Goal: Task Accomplishment & Management: Complete application form

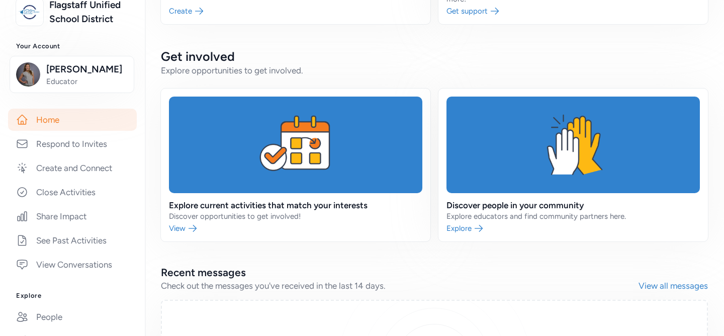
scroll to position [239, 0]
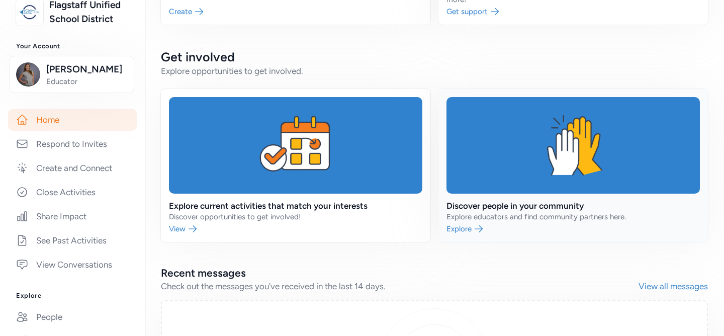
click at [490, 220] on link at bounding box center [572, 165] width 269 height 153
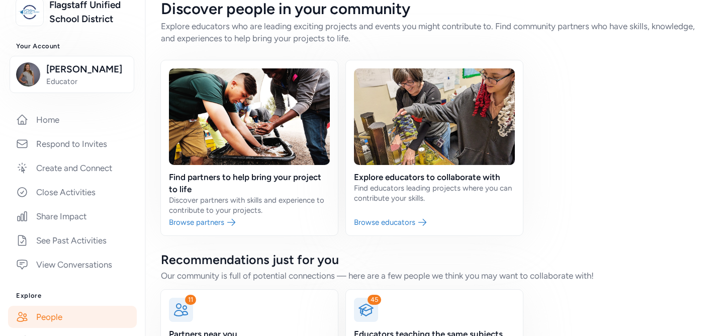
scroll to position [78, 0]
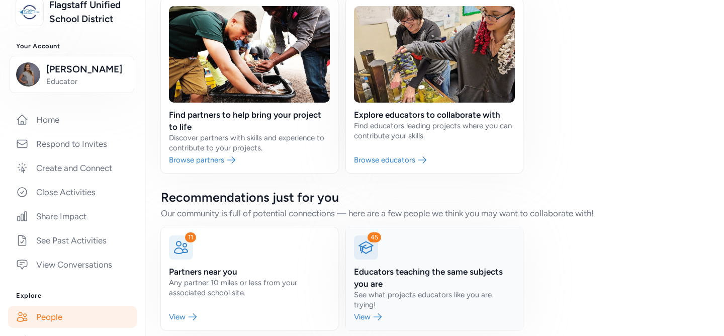
click at [369, 289] on link at bounding box center [434, 278] width 177 height 102
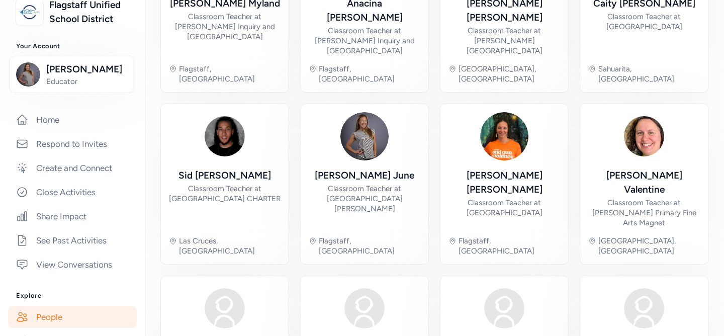
scroll to position [339, 0]
click at [51, 126] on link "Home" at bounding box center [72, 120] width 129 height 22
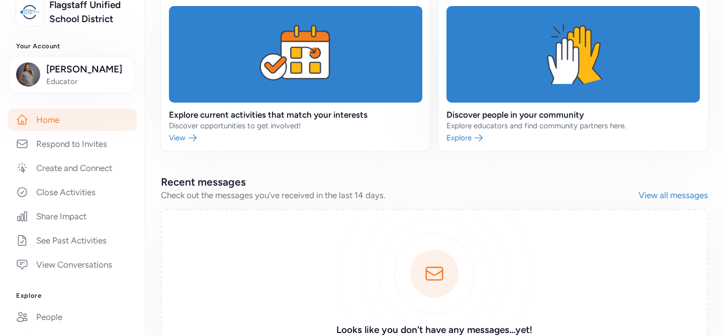
scroll to position [262, 0]
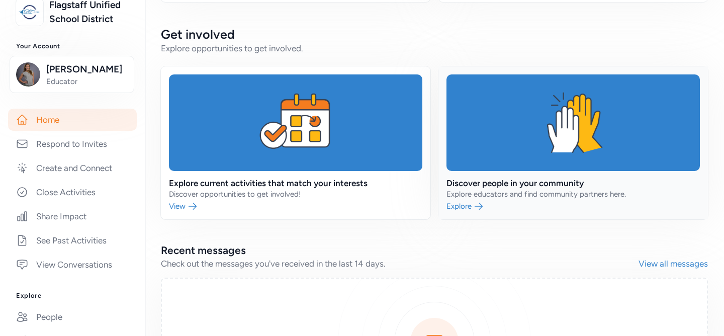
click at [485, 200] on link at bounding box center [572, 142] width 269 height 153
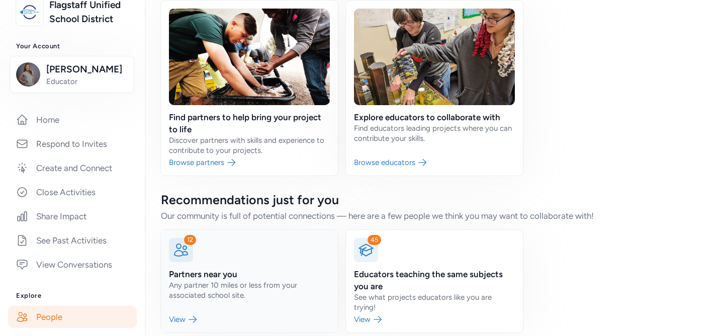
scroll to position [78, 0]
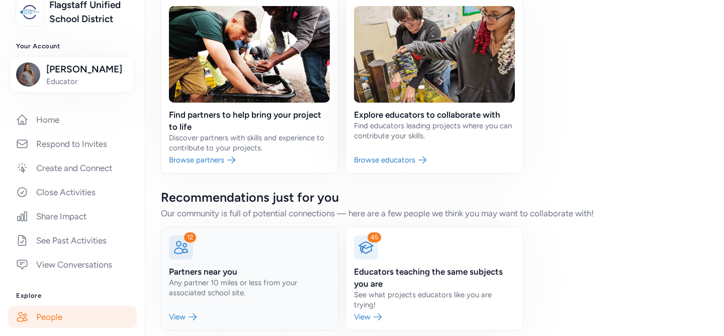
click at [179, 307] on link at bounding box center [249, 278] width 177 height 102
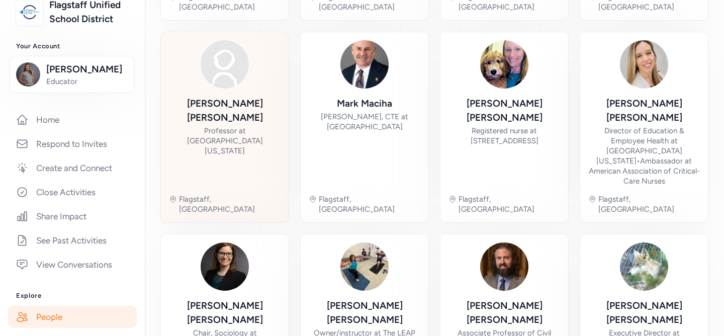
scroll to position [253, 0]
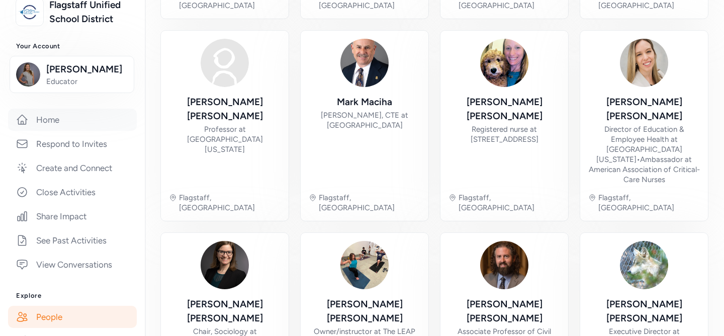
click at [58, 123] on link "Home" at bounding box center [72, 120] width 129 height 22
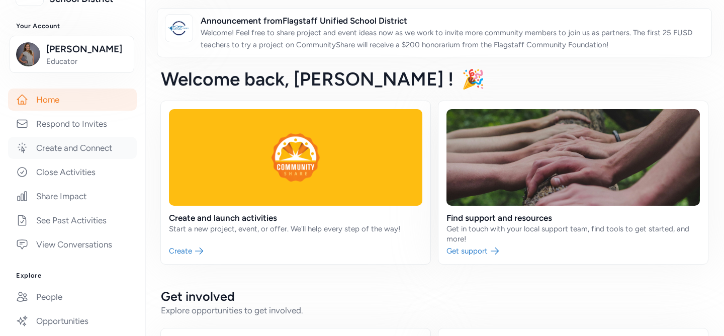
scroll to position [108, 0]
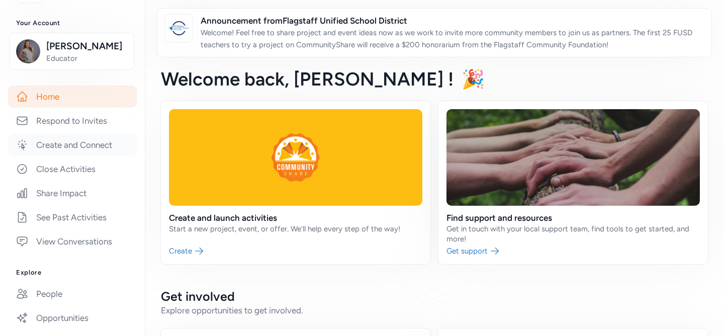
click at [105, 147] on link "Create and Connect" at bounding box center [72, 145] width 129 height 22
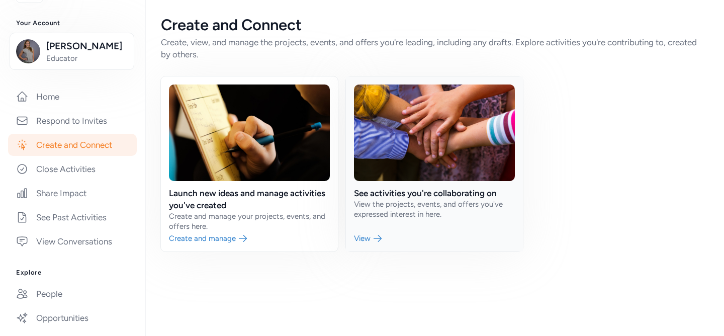
click at [378, 210] on link at bounding box center [434, 163] width 177 height 175
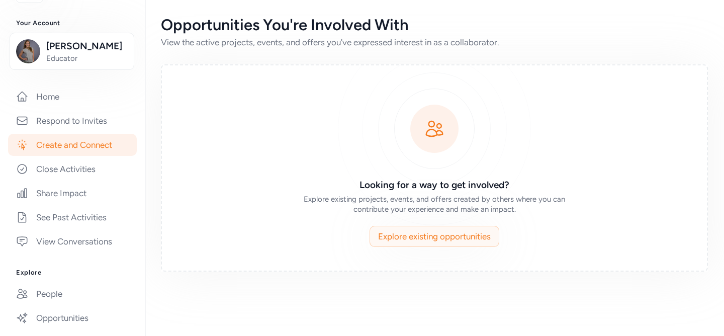
click at [424, 244] on button "Explore existing opportunities" at bounding box center [434, 236] width 130 height 21
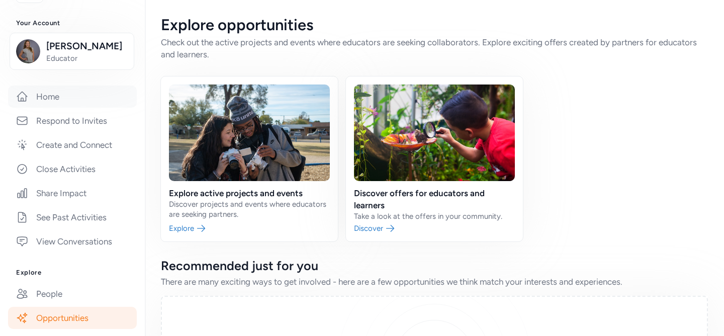
click at [43, 100] on link "Home" at bounding box center [72, 96] width 129 height 22
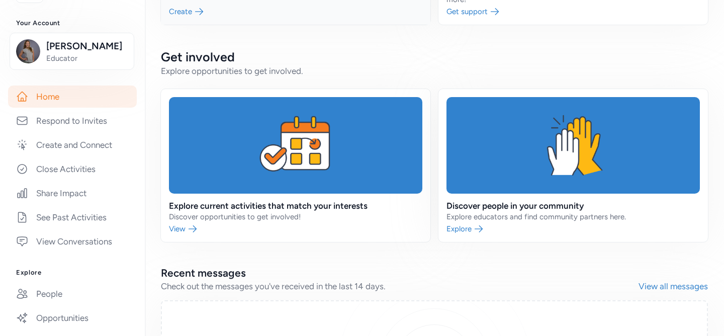
scroll to position [240, 0]
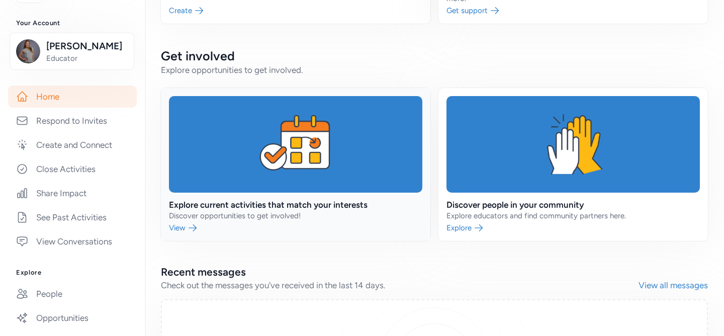
click at [219, 209] on link at bounding box center [295, 164] width 269 height 153
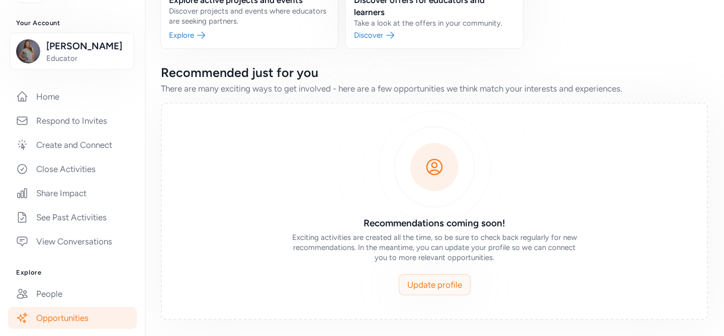
click at [426, 285] on span "Update profile" at bounding box center [434, 284] width 55 height 12
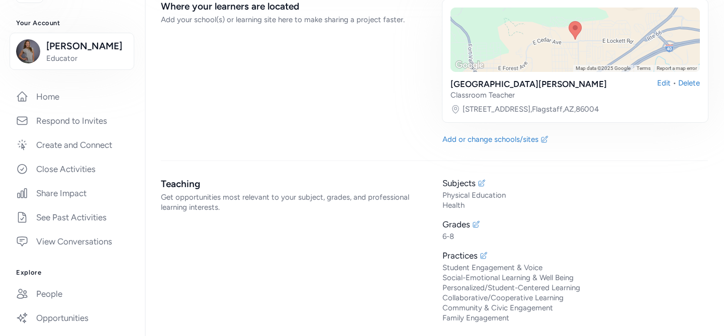
scroll to position [1048, 0]
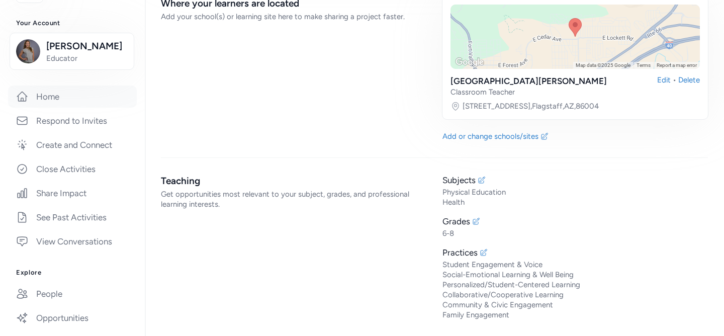
click at [55, 98] on link "Home" at bounding box center [72, 96] width 129 height 22
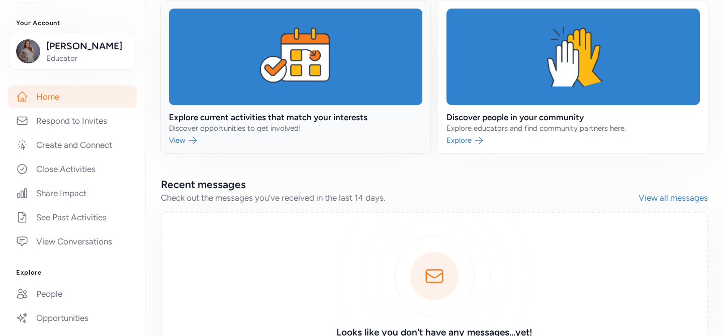
scroll to position [331, 0]
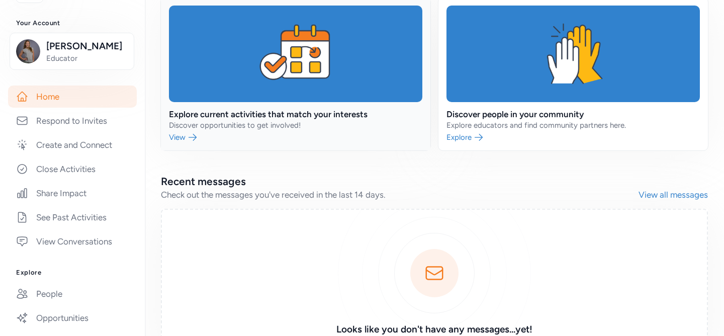
click at [246, 122] on link at bounding box center [295, 73] width 269 height 153
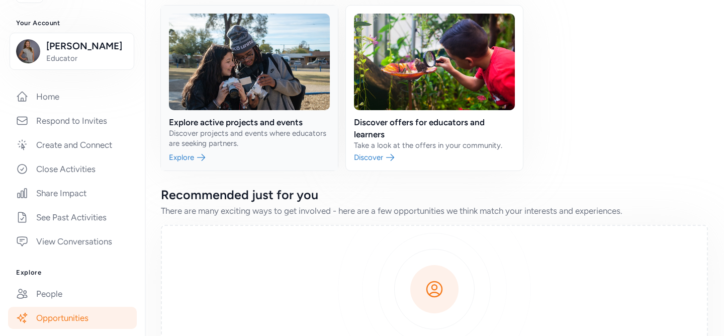
scroll to position [68, 0]
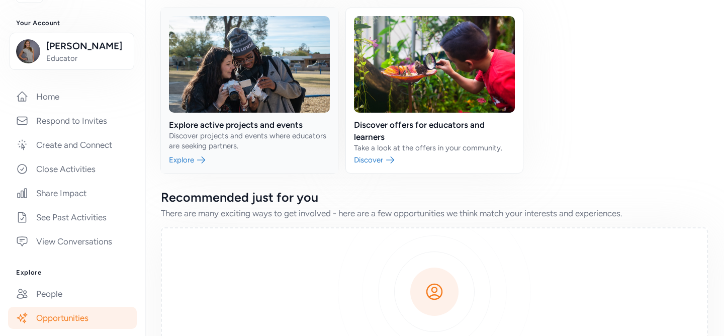
click at [186, 137] on link at bounding box center [249, 90] width 177 height 165
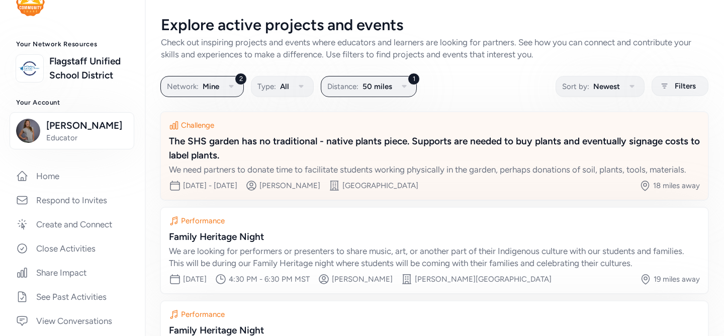
scroll to position [208, 0]
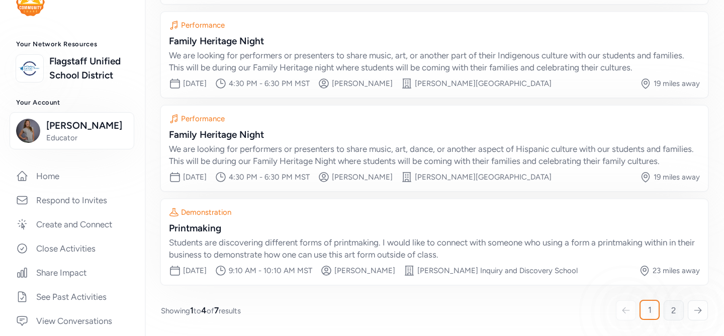
click at [674, 309] on span "2" at bounding box center [673, 310] width 5 height 12
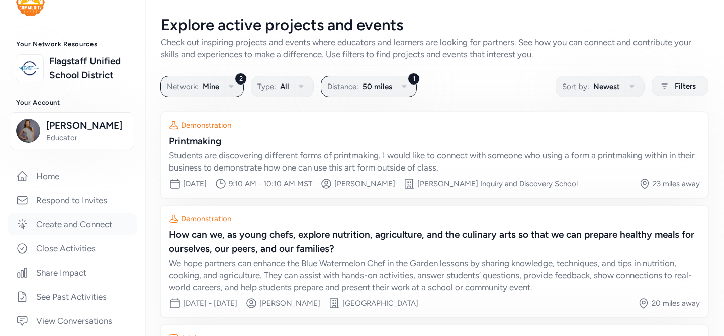
click at [92, 218] on link "Create and Connect" at bounding box center [72, 224] width 129 height 22
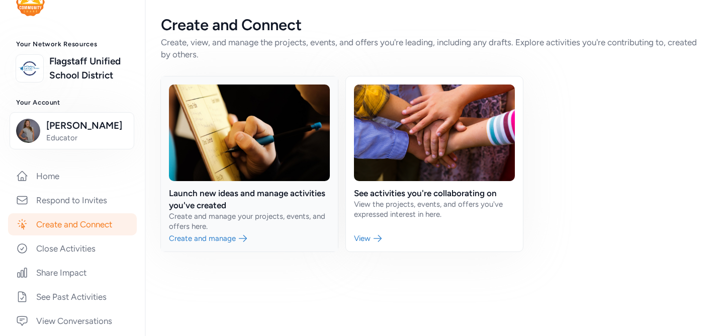
click at [230, 239] on link at bounding box center [249, 163] width 177 height 175
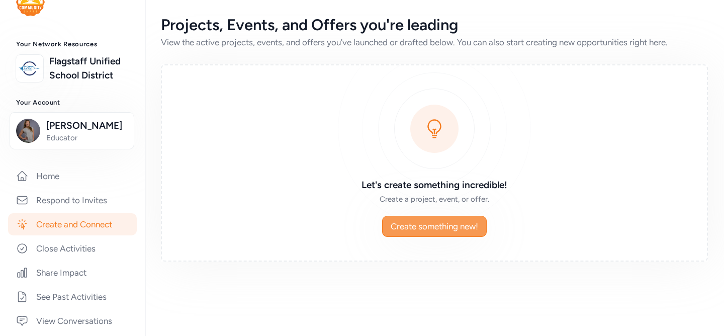
click at [419, 229] on span "Create something new!" at bounding box center [433, 226] width 87 height 12
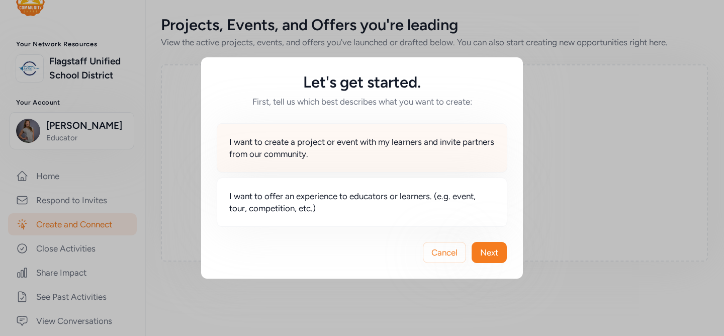
click at [322, 154] on span "I want to create a project or event with my learners and invite partners from o…" at bounding box center [361, 148] width 265 height 24
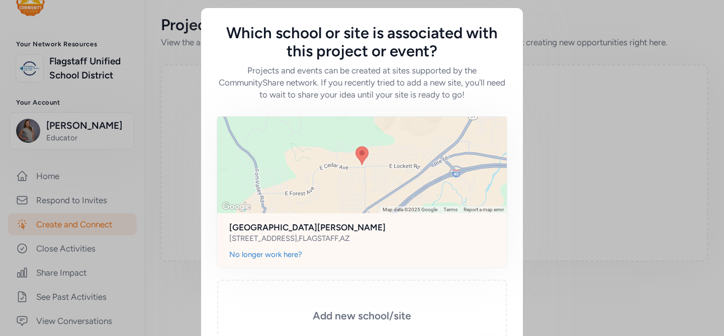
click at [406, 183] on div at bounding box center [361, 165] width 289 height 96
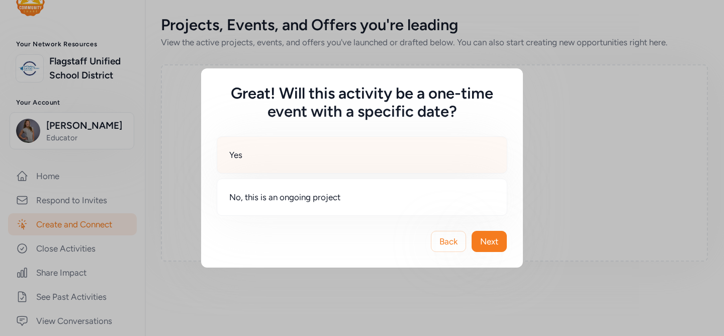
click at [254, 158] on div "Yes" at bounding box center [362, 154] width 290 height 37
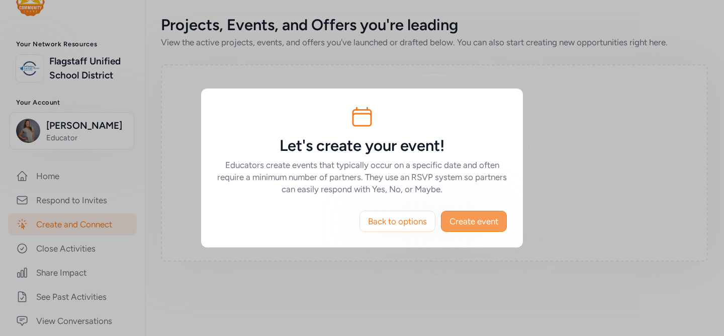
click at [470, 219] on span "Create event" at bounding box center [473, 221] width 49 height 12
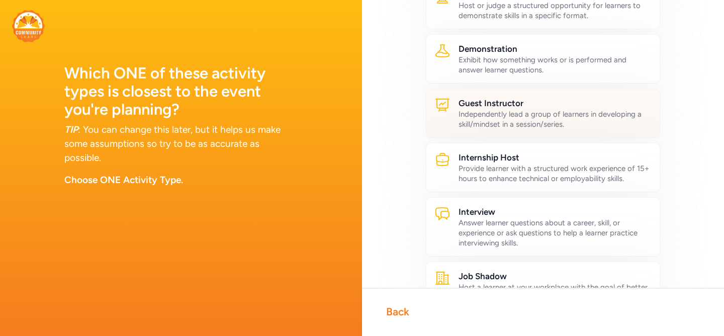
scroll to position [215, 0]
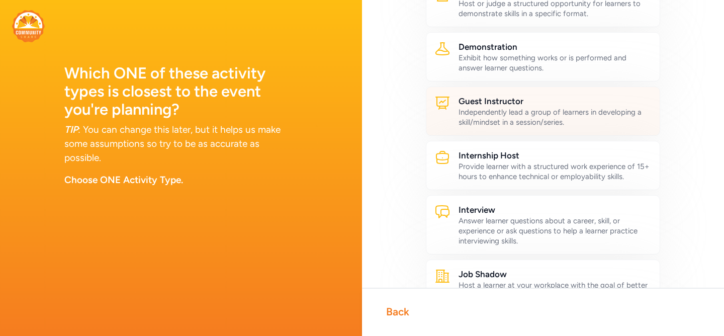
click at [565, 121] on div "Independently lead a group of learners in developing a skill/mindset in a sessi…" at bounding box center [554, 117] width 193 height 20
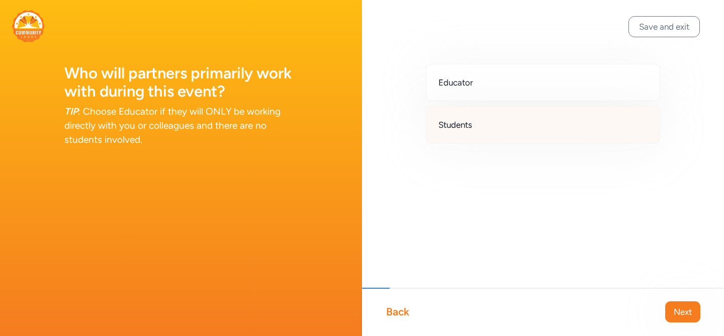
click at [471, 132] on div "Students" at bounding box center [543, 124] width 234 height 37
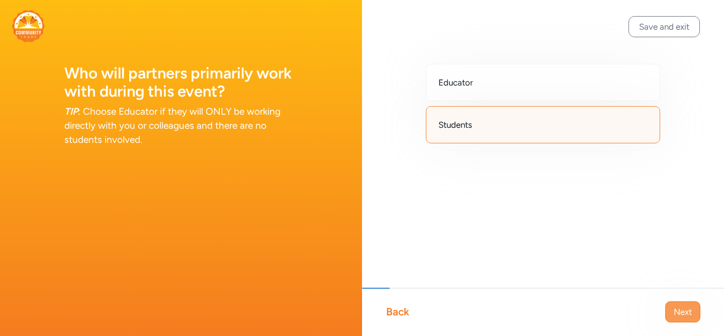
click at [675, 311] on span "Next" at bounding box center [682, 311] width 18 height 12
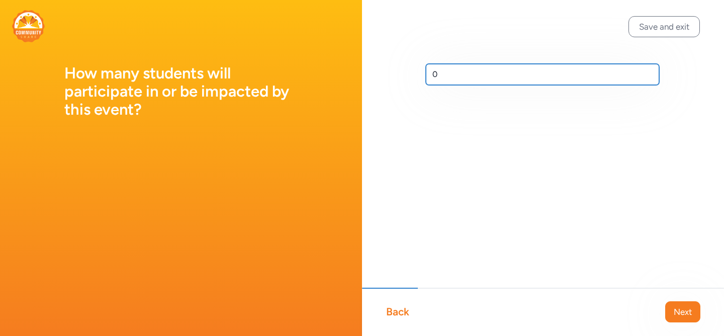
click at [443, 73] on input "0" at bounding box center [542, 74] width 233 height 21
type input "4"
type input "60"
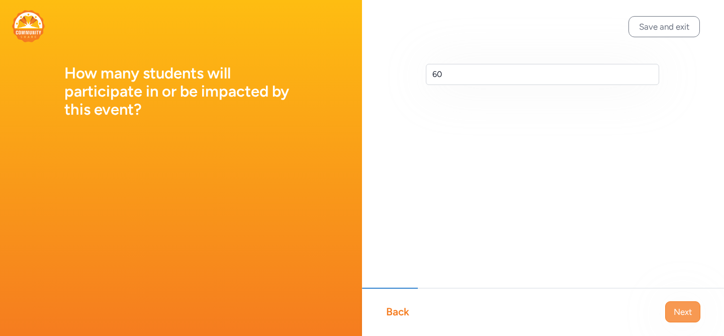
click at [687, 313] on span "Next" at bounding box center [682, 311] width 18 height 12
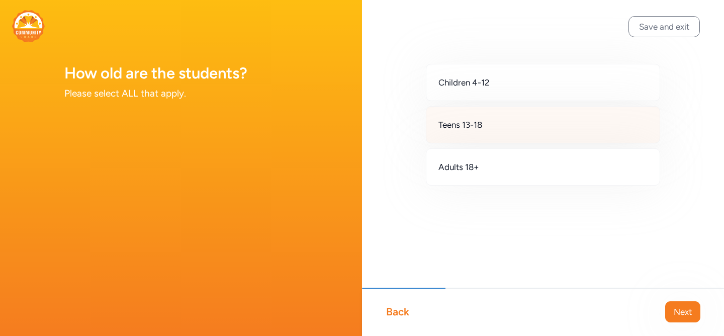
click at [496, 129] on div "Teens 13-18" at bounding box center [543, 124] width 234 height 37
click at [677, 313] on span "Next" at bounding box center [682, 311] width 18 height 12
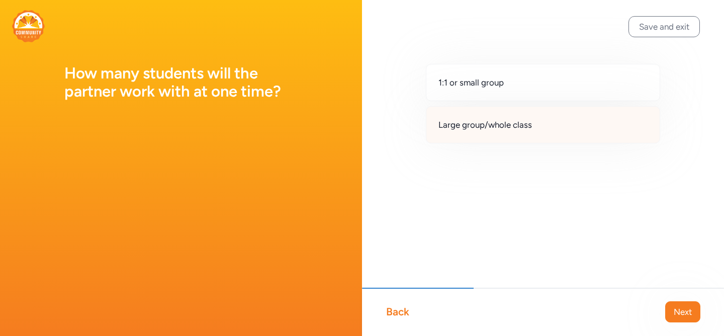
click at [532, 127] on div "Large group/whole class" at bounding box center [543, 124] width 234 height 37
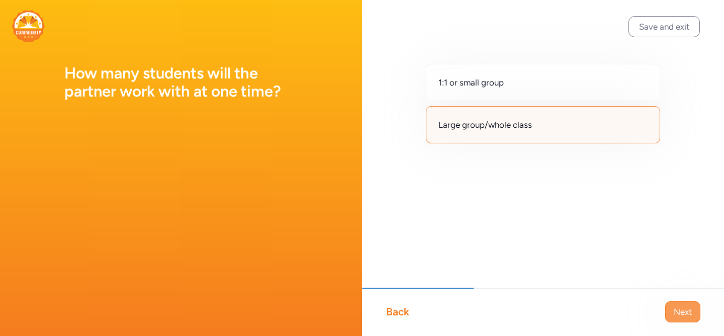
click at [686, 310] on span "Next" at bounding box center [682, 311] width 18 height 12
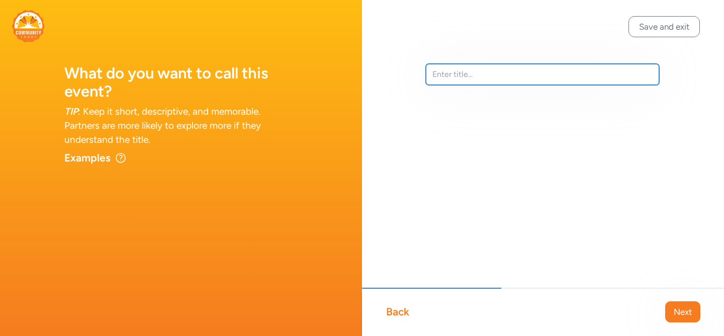
click at [476, 81] on input "text" at bounding box center [542, 74] width 233 height 21
type input "Yoga Class for Middle Schoolers"
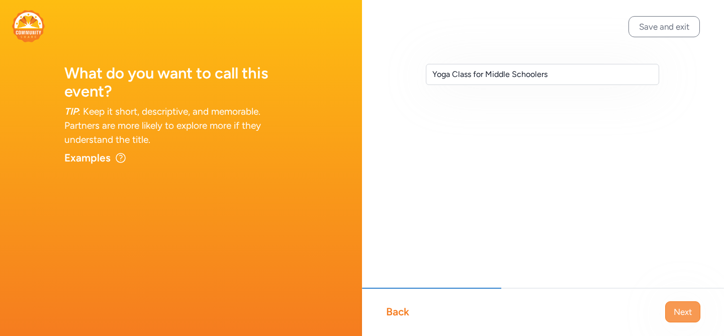
click at [683, 318] on button "Next" at bounding box center [682, 311] width 35 height 21
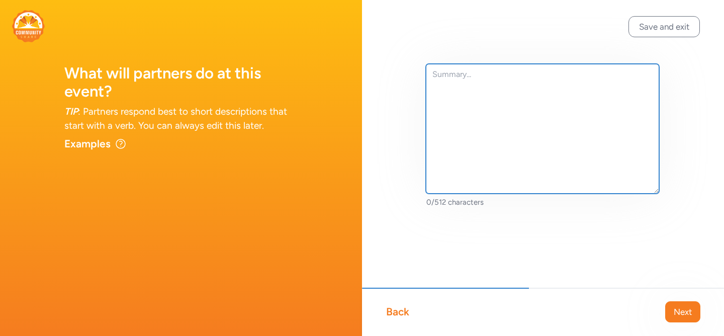
click at [460, 83] on textarea at bounding box center [542, 129] width 233 height 130
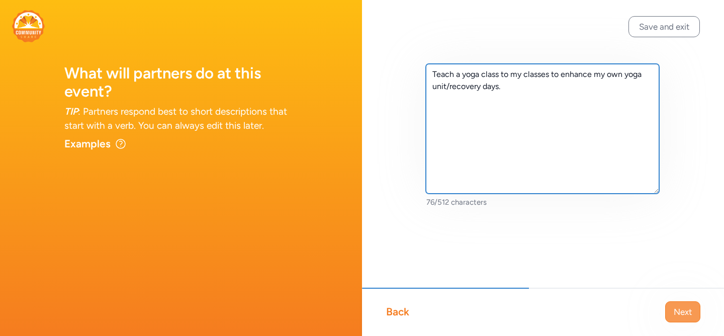
type textarea "Teach a yoga class to my classes to enhance my own yoga unit/recovery days."
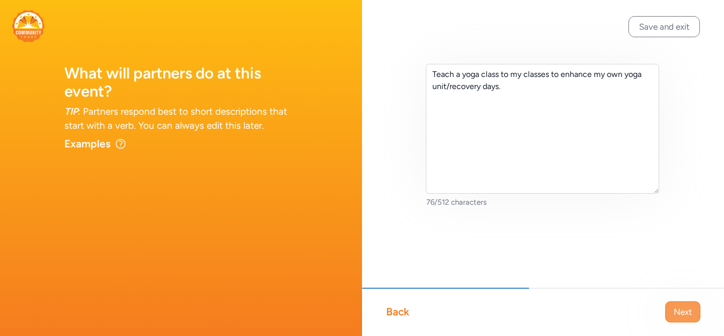
click at [686, 317] on span "Next" at bounding box center [682, 311] width 18 height 12
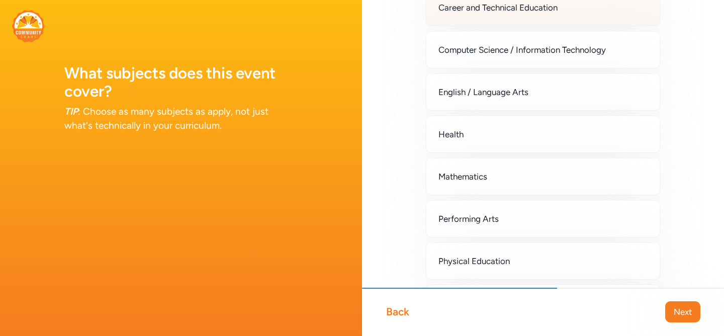
scroll to position [121, 0]
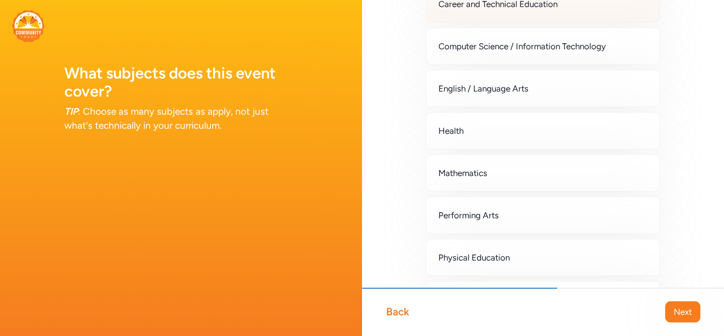
click at [478, 142] on div "Health" at bounding box center [543, 130] width 234 height 37
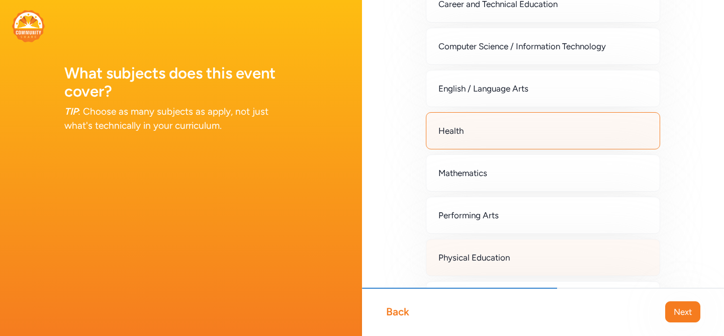
click at [600, 263] on div "Physical Education" at bounding box center [543, 257] width 234 height 37
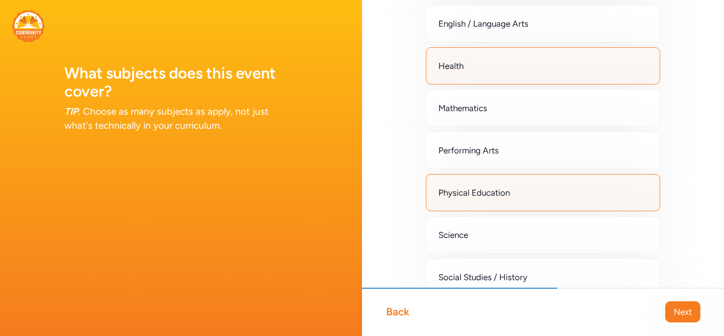
scroll to position [167, 0]
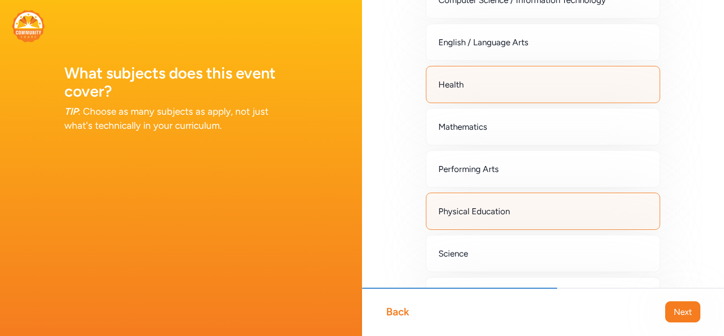
click at [531, 94] on div "Health" at bounding box center [543, 84] width 234 height 37
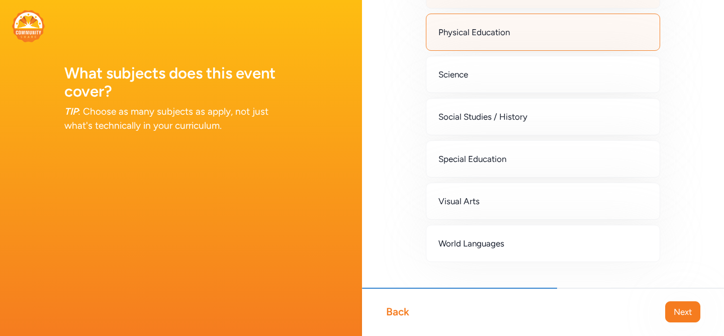
scroll to position [368, 0]
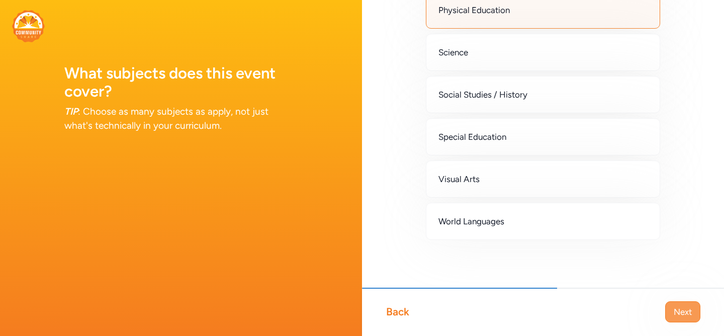
click at [682, 309] on span "Next" at bounding box center [682, 311] width 18 height 12
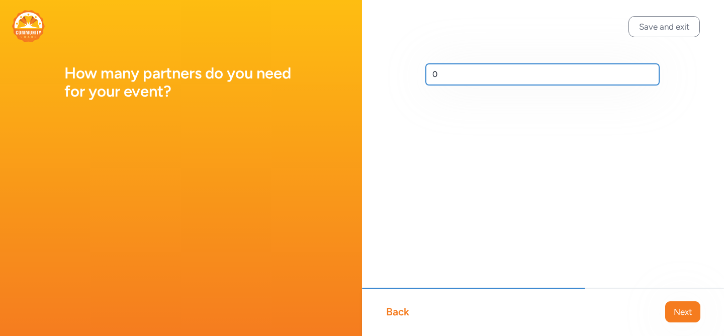
click at [442, 80] on input "0" at bounding box center [542, 74] width 233 height 21
type input "1"
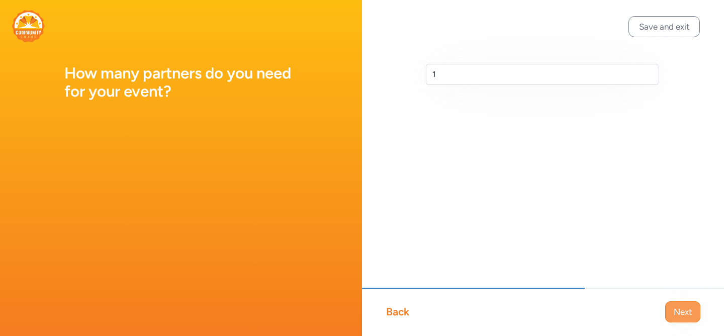
click at [688, 317] on span "Next" at bounding box center [682, 311] width 18 height 12
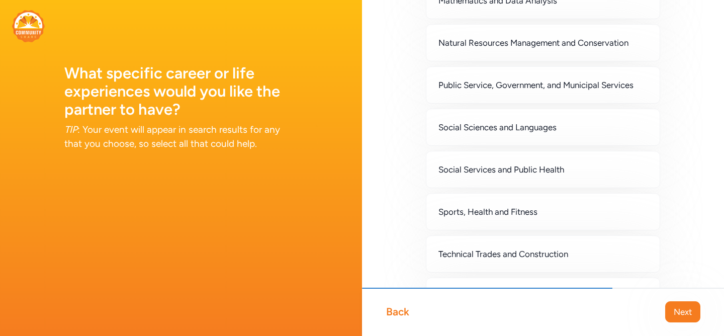
scroll to position [886, 0]
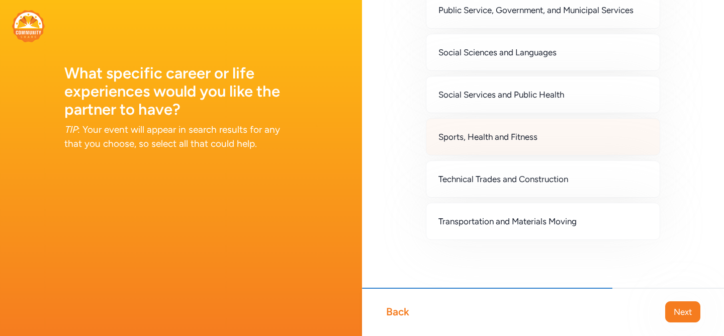
click at [477, 138] on span "Sports, Health and Fitness" at bounding box center [487, 137] width 99 height 12
click at [685, 309] on span "Next" at bounding box center [682, 311] width 18 height 12
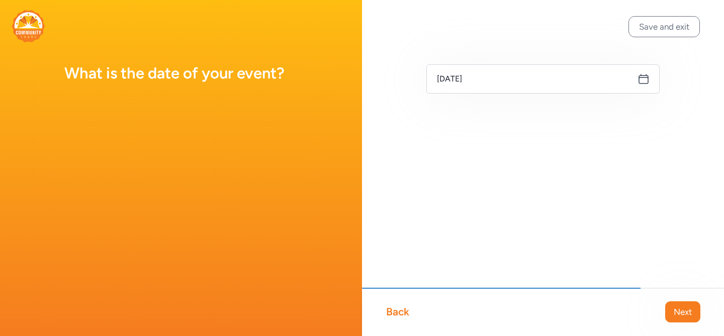
click at [640, 79] on icon at bounding box center [643, 79] width 12 height 12
click at [644, 82] on icon at bounding box center [643, 79] width 12 height 12
click at [639, 77] on icon at bounding box center [643, 78] width 9 height 9
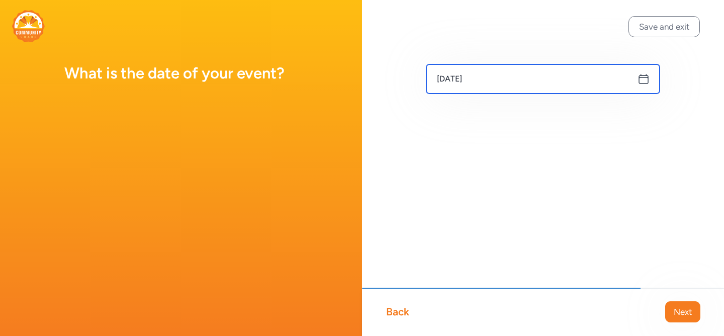
click at [518, 84] on input "Sep 15, 2025" at bounding box center [542, 78] width 233 height 29
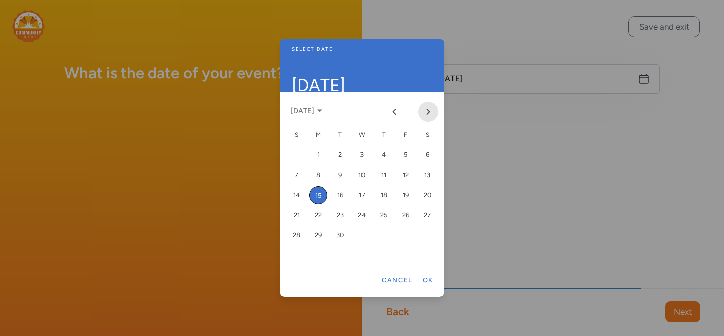
click at [426, 111] on icon "Next month" at bounding box center [428, 112] width 8 height 8
click at [396, 115] on icon "Previous month" at bounding box center [394, 112] width 8 height 8
click at [385, 216] on div "25" at bounding box center [383, 215] width 18 height 18
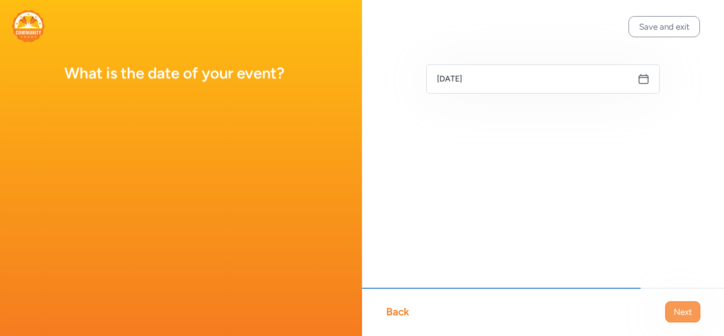
click at [676, 310] on span "Next" at bounding box center [682, 311] width 18 height 12
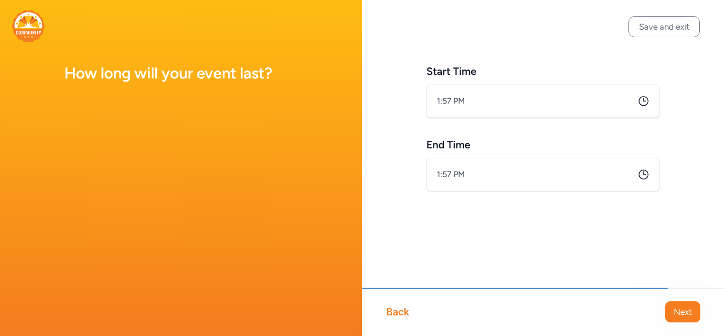
click at [643, 102] on icon at bounding box center [643, 101] width 12 height 12
click at [647, 100] on icon at bounding box center [643, 101] width 12 height 12
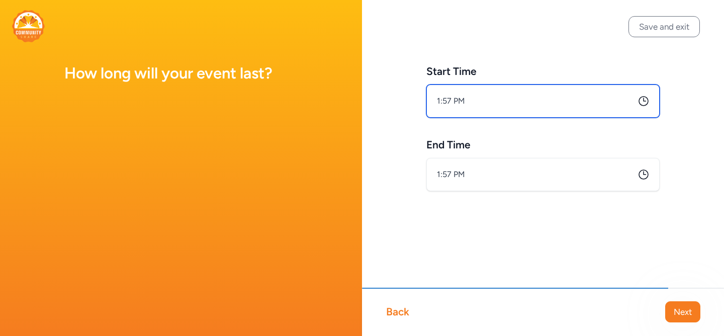
click at [480, 96] on input "1:57 PM" at bounding box center [542, 100] width 233 height 33
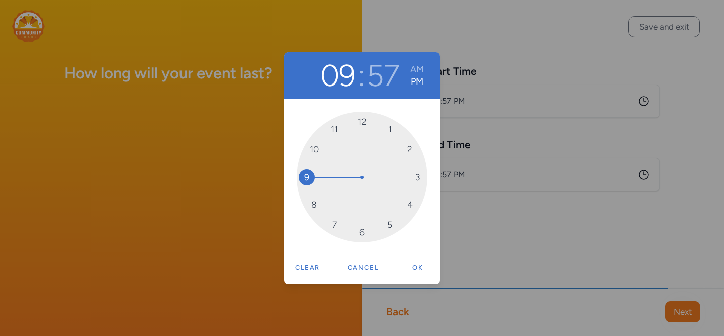
drag, startPoint x: 388, startPoint y: 131, endPoint x: 313, endPoint y: 174, distance: 87.6
drag, startPoint x: 344, startPoint y: 125, endPoint x: 339, endPoint y: 220, distance: 95.6
click at [339, 220] on div "00 05 10 15 20 25 30 35 40 45 50 55" at bounding box center [361, 177] width 131 height 131
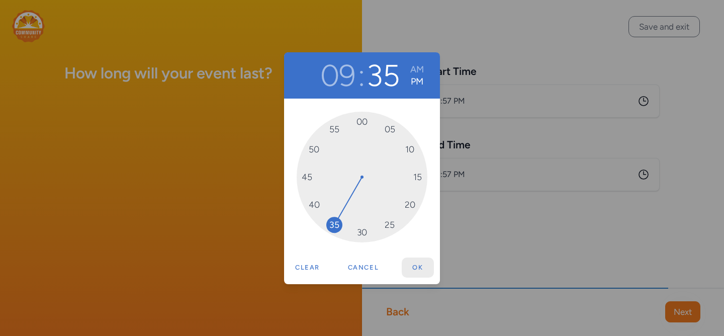
click at [415, 263] on button "Ok" at bounding box center [417, 267] width 32 height 20
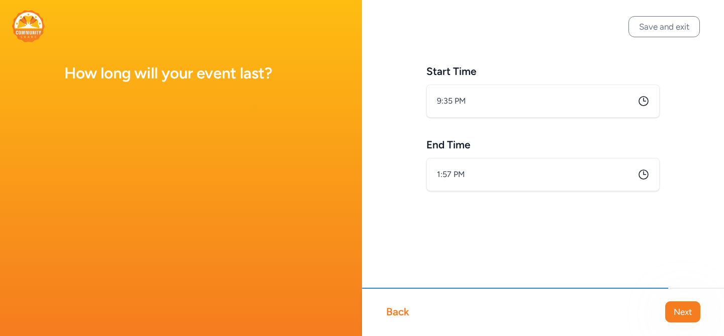
click at [649, 99] on icon at bounding box center [643, 101] width 12 height 12
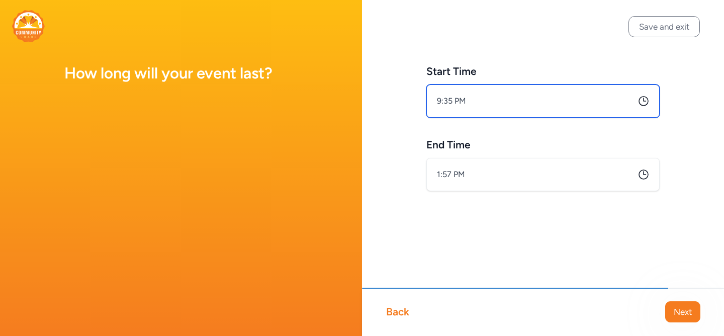
click at [477, 92] on input "9:35 PM" at bounding box center [542, 100] width 233 height 33
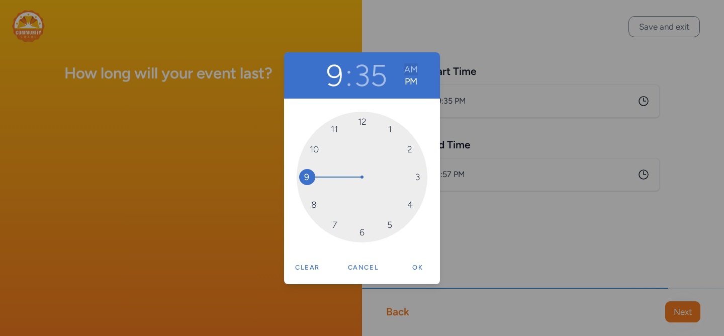
click at [415, 70] on button "AM" at bounding box center [411, 69] width 14 height 12
click at [413, 269] on button "Ok" at bounding box center [417, 267] width 32 height 20
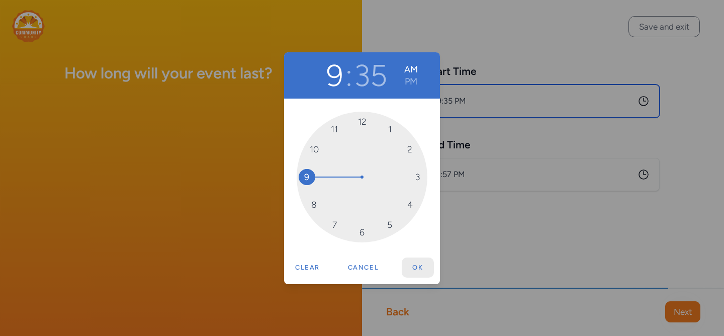
type input "9:35 AM"
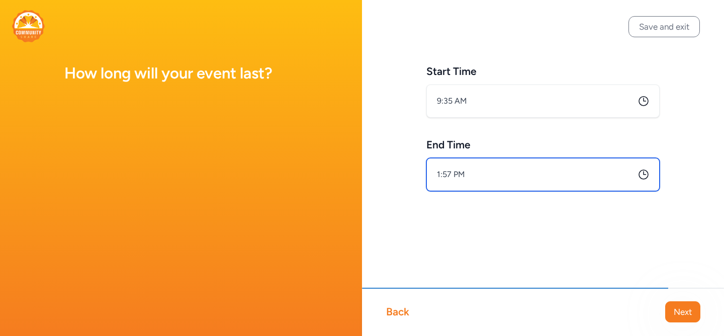
click at [505, 171] on input "1:57 PM" at bounding box center [542, 174] width 233 height 33
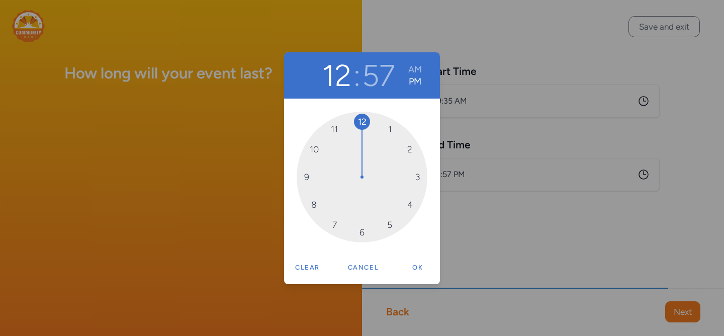
drag, startPoint x: 390, startPoint y: 128, endPoint x: 360, endPoint y: 130, distance: 30.2
drag, startPoint x: 340, startPoint y: 125, endPoint x: 414, endPoint y: 170, distance: 86.6
click at [414, 170] on div "00 05 10 15 20 25 30 35 40 45 50 55" at bounding box center [361, 177] width 131 height 131
click at [423, 277] on div "Clear Cancel Ok" at bounding box center [362, 269] width 144 height 25
click at [421, 266] on button "Ok" at bounding box center [417, 267] width 32 height 20
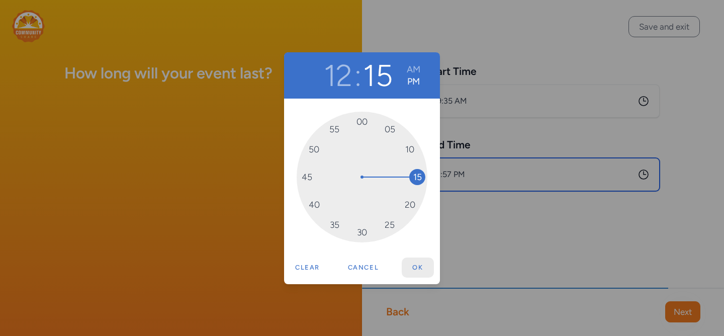
type input "12:15 PM"
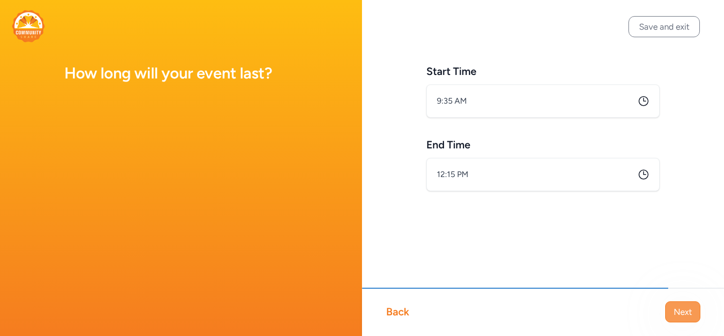
click at [691, 316] on button "Next" at bounding box center [682, 311] width 35 height 21
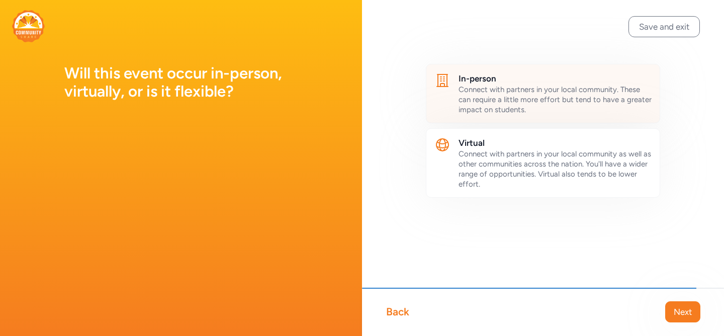
click at [573, 93] on span "Connect with partners in your local community. These can require a little more …" at bounding box center [554, 99] width 193 height 29
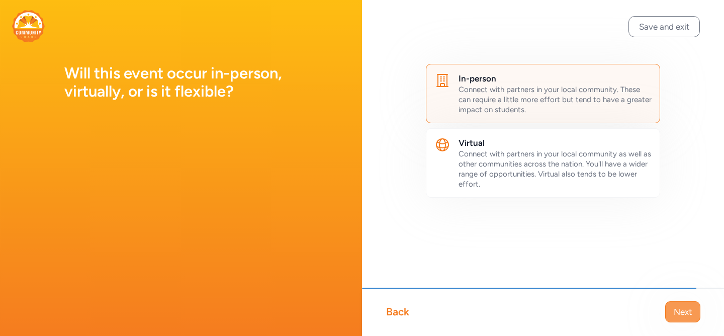
click at [680, 315] on span "Next" at bounding box center [682, 311] width 18 height 12
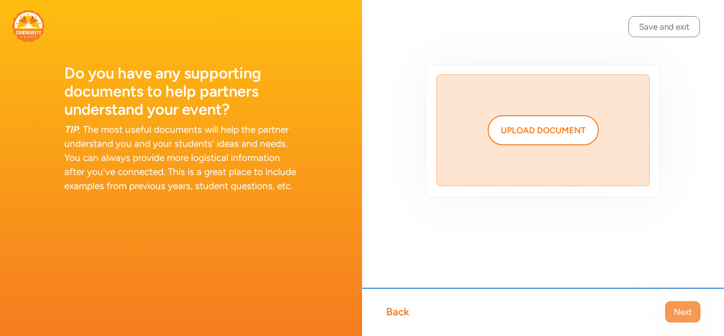
click at [684, 312] on span "Next" at bounding box center [682, 311] width 18 height 12
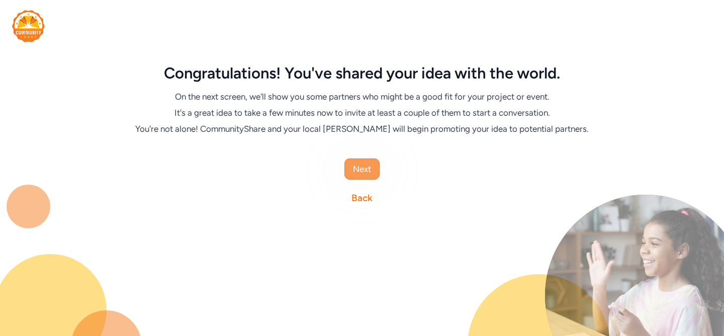
click at [364, 170] on span "Next" at bounding box center [362, 169] width 18 height 12
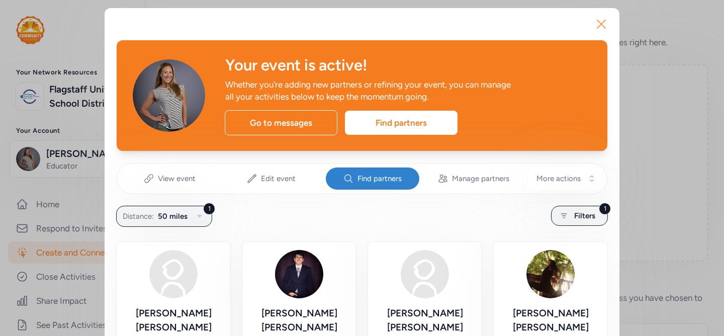
click at [602, 26] on icon "button" at bounding box center [601, 24] width 8 height 8
